Goal: Information Seeking & Learning: Check status

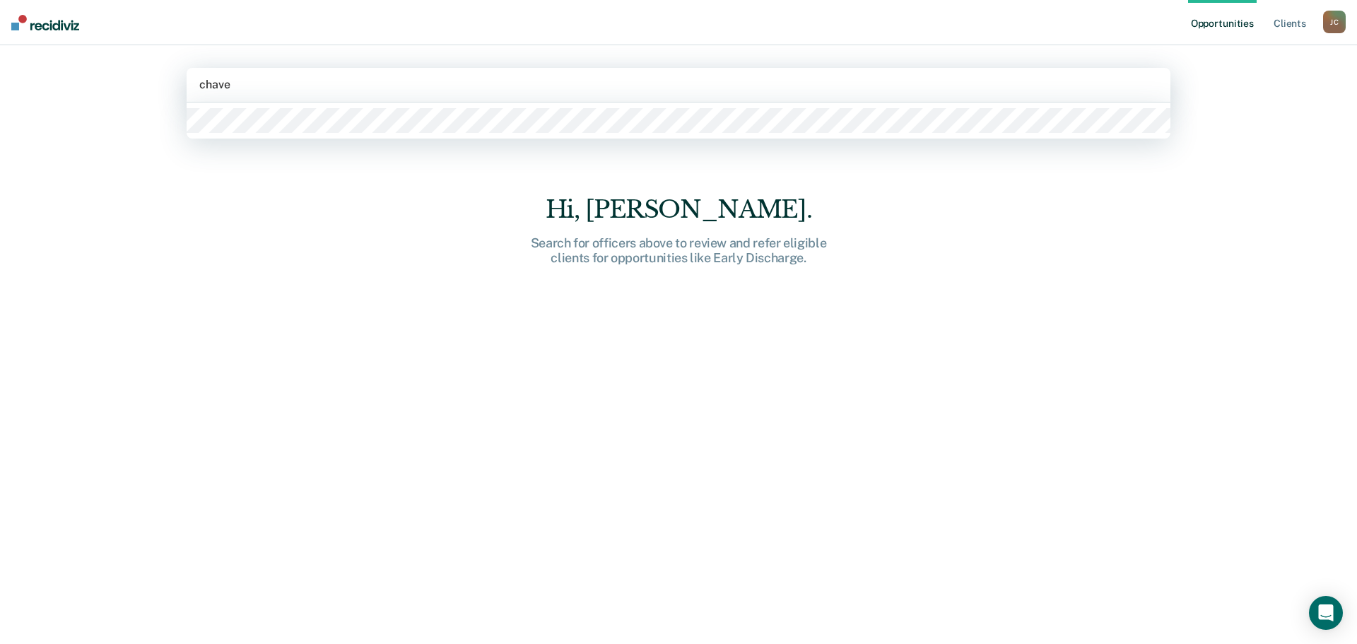
type input "[PERSON_NAME]"
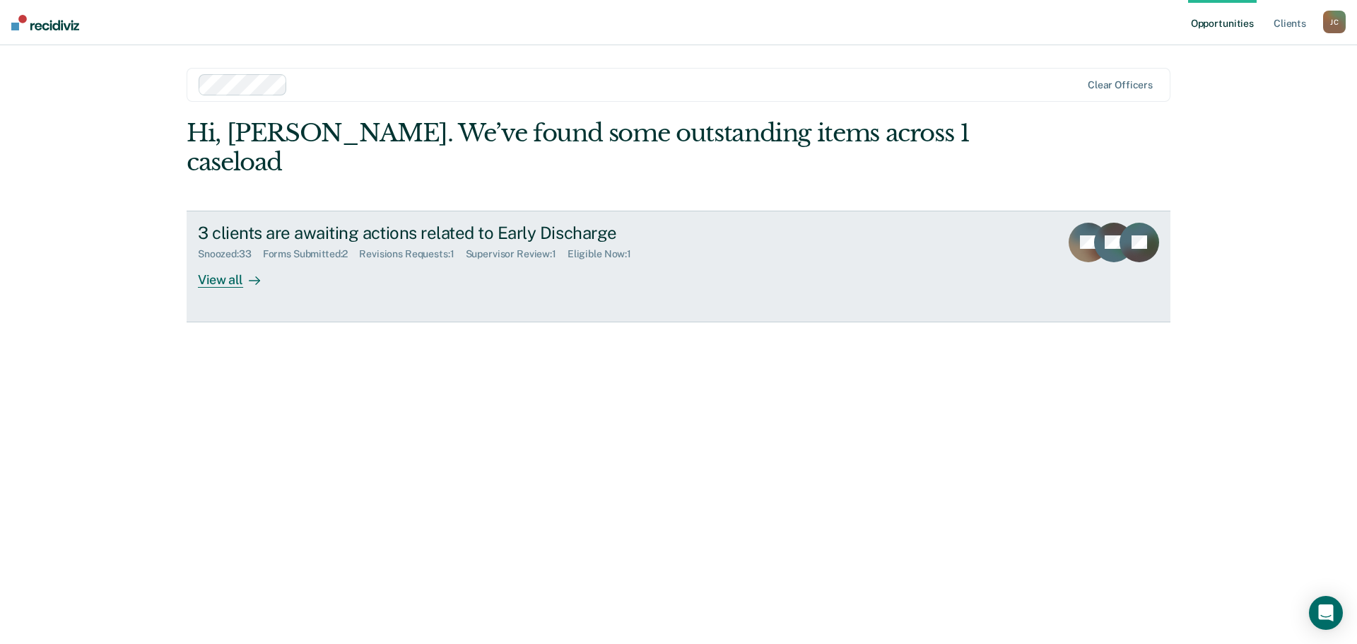
click at [205, 260] on div "View all" at bounding box center [237, 274] width 79 height 28
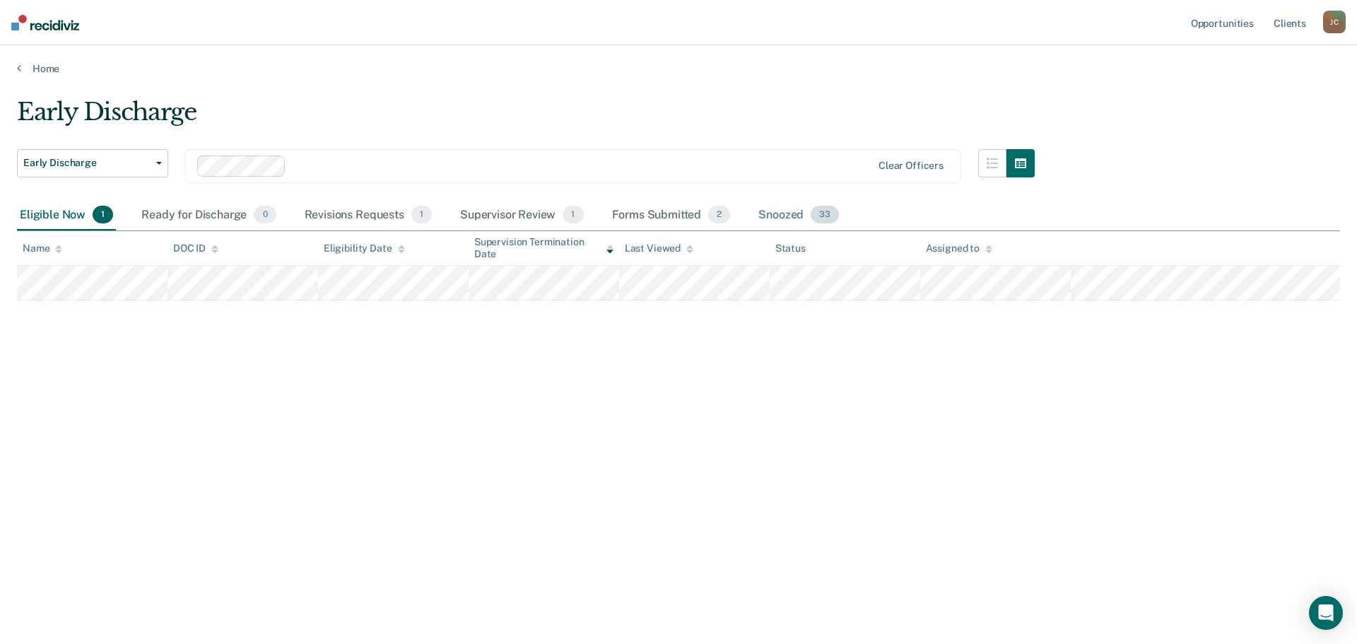
click at [781, 210] on div "Snoozed 33" at bounding box center [799, 215] width 86 height 31
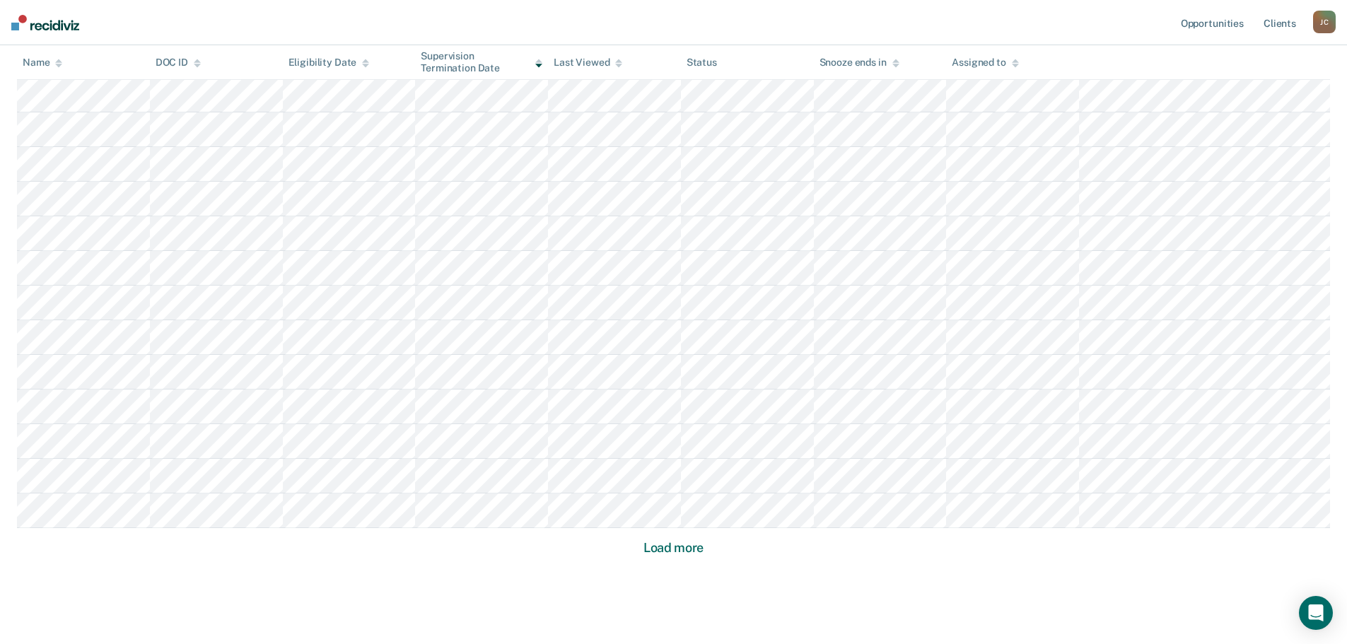
scroll to position [778, 0]
click at [691, 554] on button "Load more" at bounding box center [673, 547] width 69 height 17
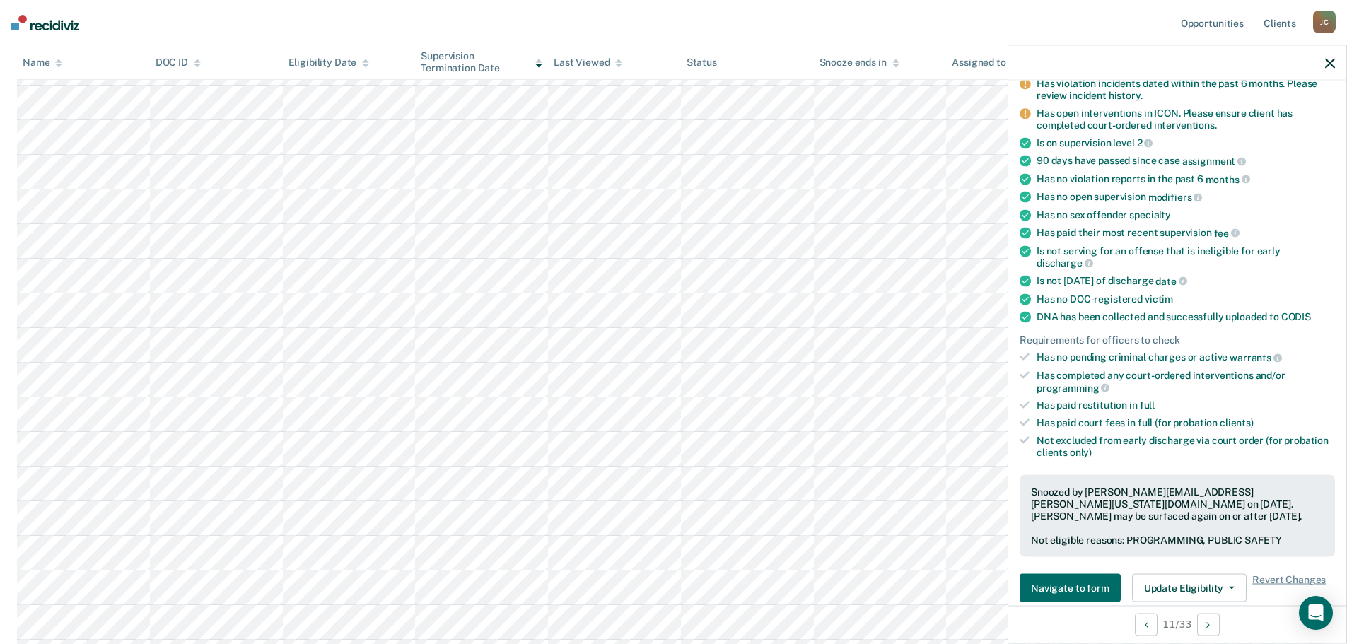
scroll to position [141, 0]
